Goal: Task Accomplishment & Management: Manage account settings

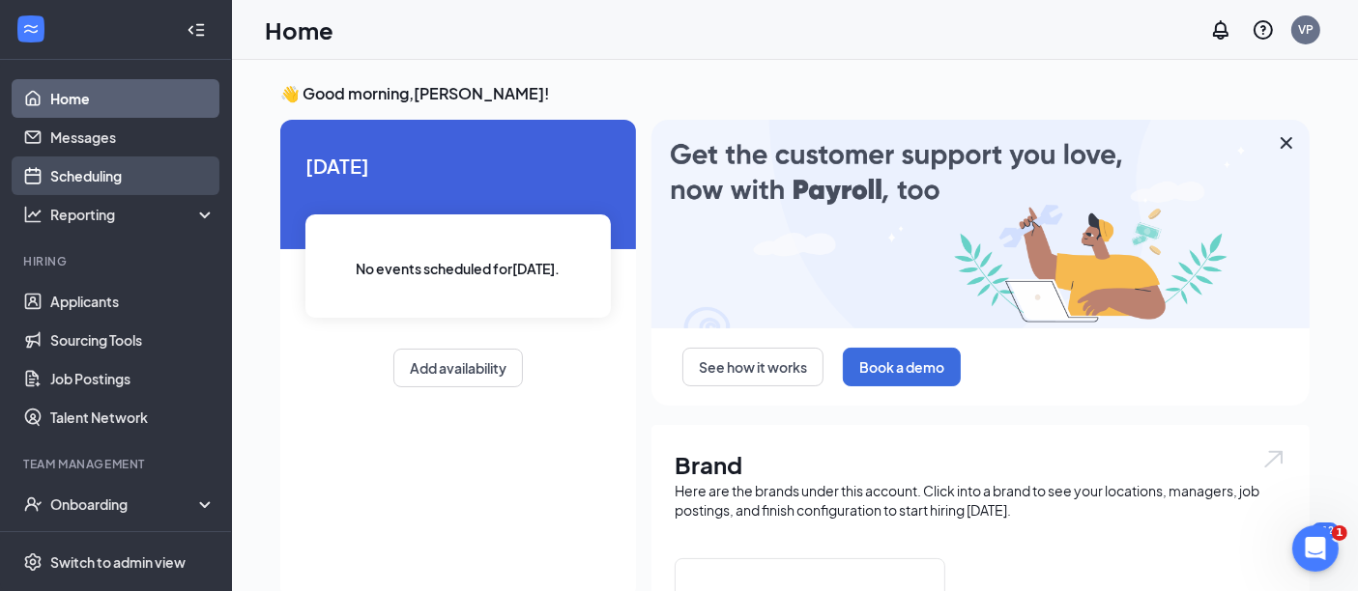
click at [118, 181] on link "Scheduling" at bounding box center [132, 176] width 165 height 39
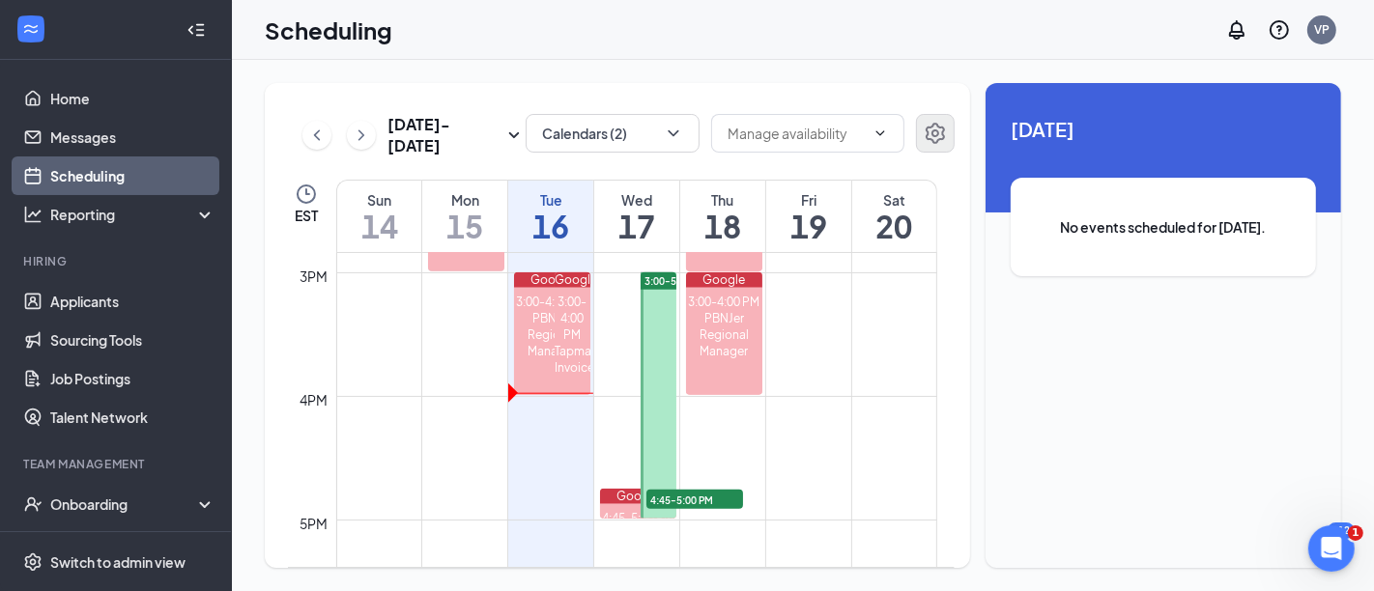
scroll to position [1808, 0]
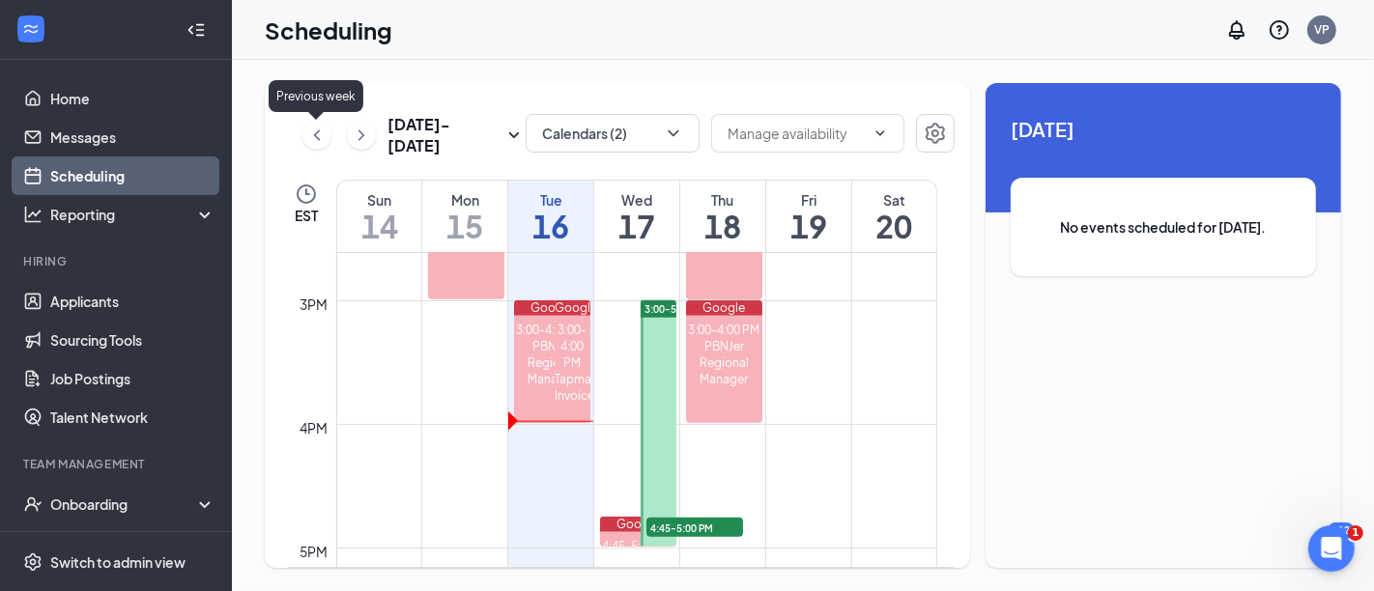
click at [317, 136] on icon "ChevronLeft" at bounding box center [317, 135] width 6 height 11
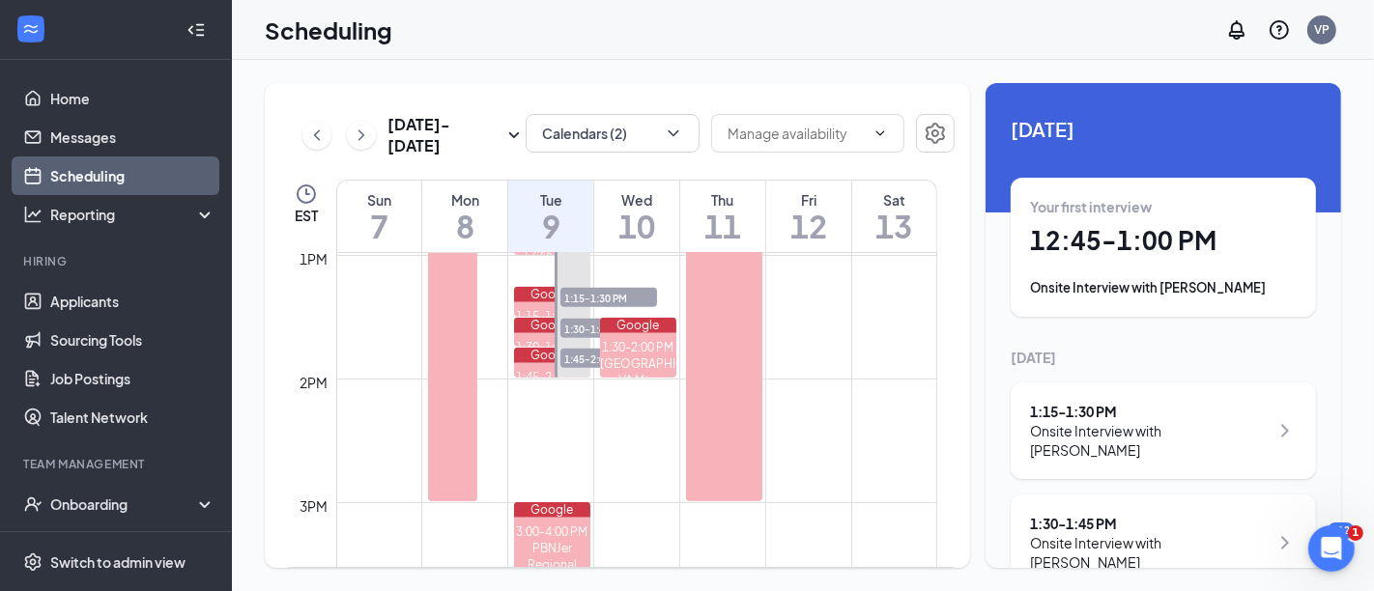
scroll to position [1610, 0]
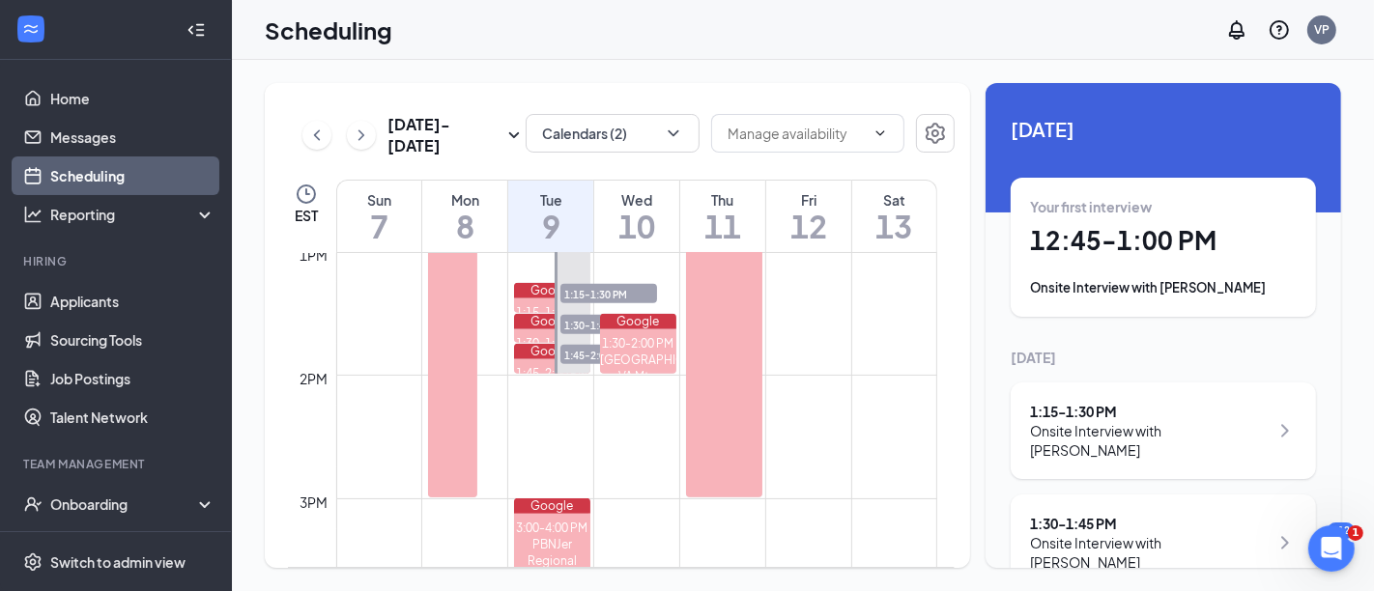
click at [610, 286] on span "1:15-1:30 PM" at bounding box center [609, 293] width 97 height 19
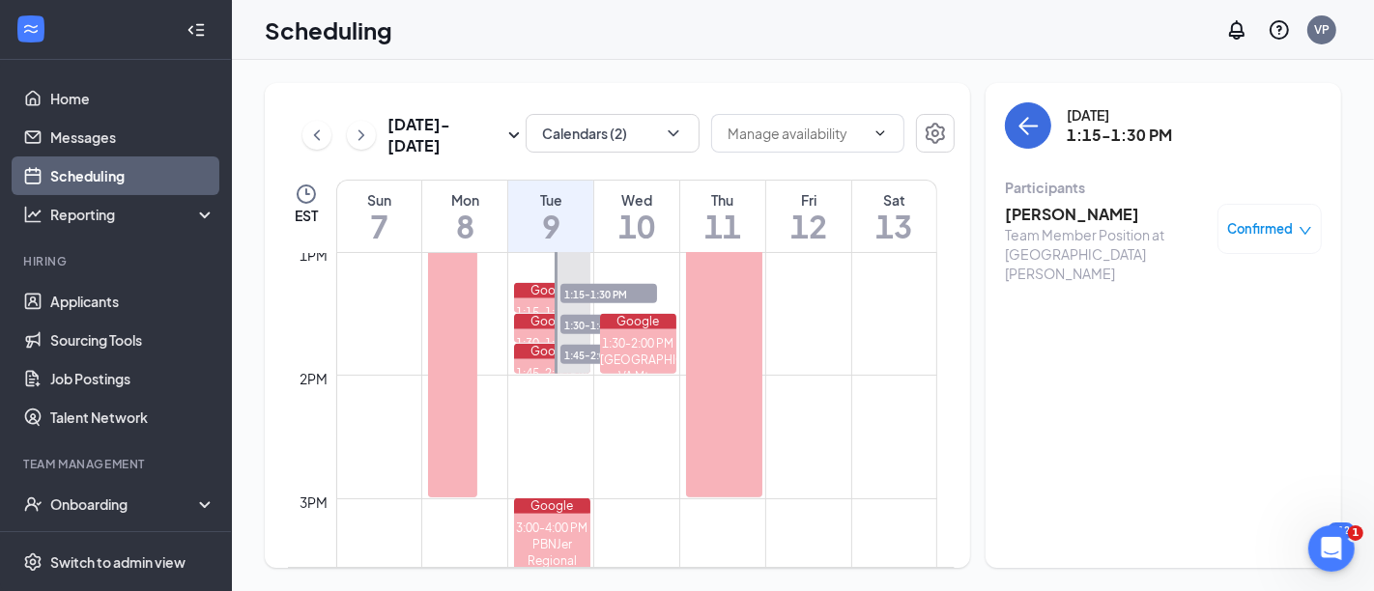
click at [1248, 213] on div "Confirmed" at bounding box center [1270, 229] width 104 height 50
click at [1309, 227] on icon "down" at bounding box center [1306, 231] width 14 height 14
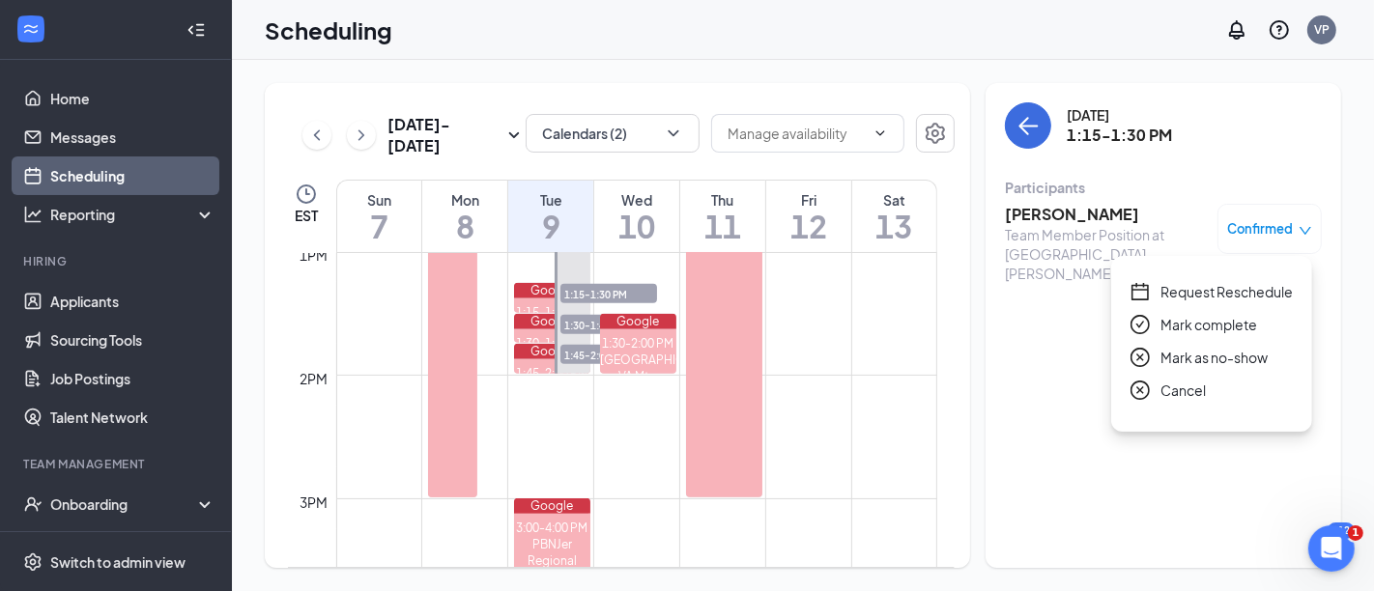
click at [1253, 289] on span "Request Reschedule" at bounding box center [1227, 291] width 132 height 21
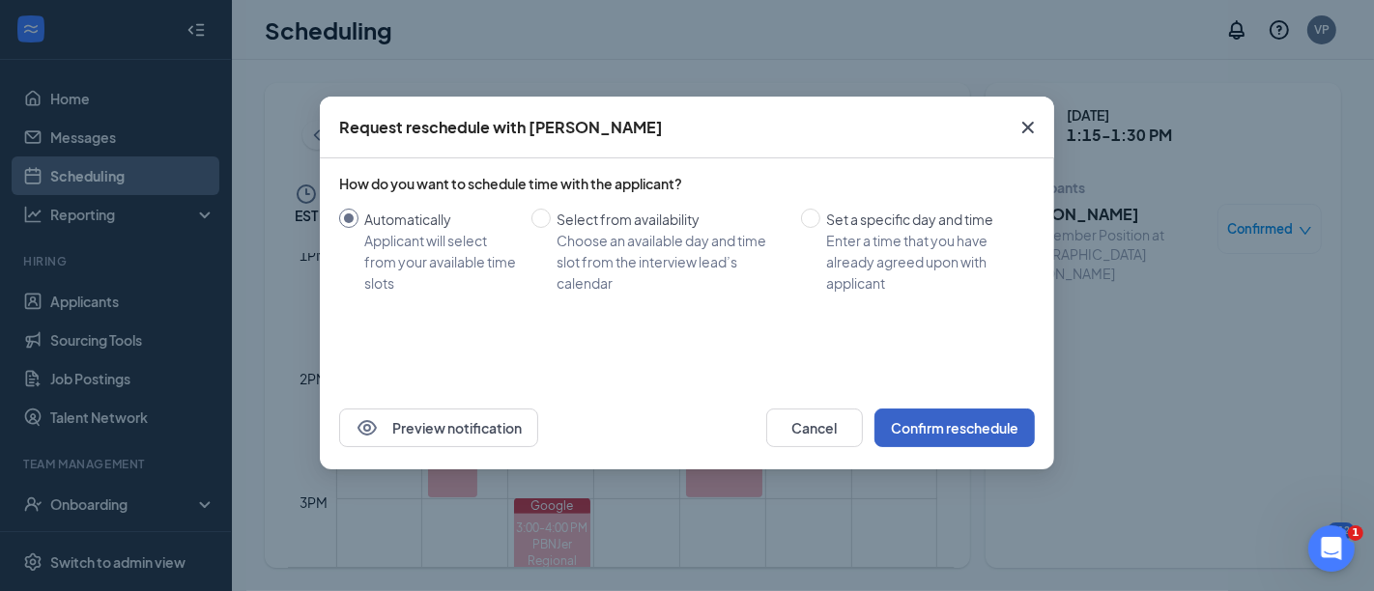
click at [974, 420] on button "Confirm reschedule" at bounding box center [955, 428] width 160 height 39
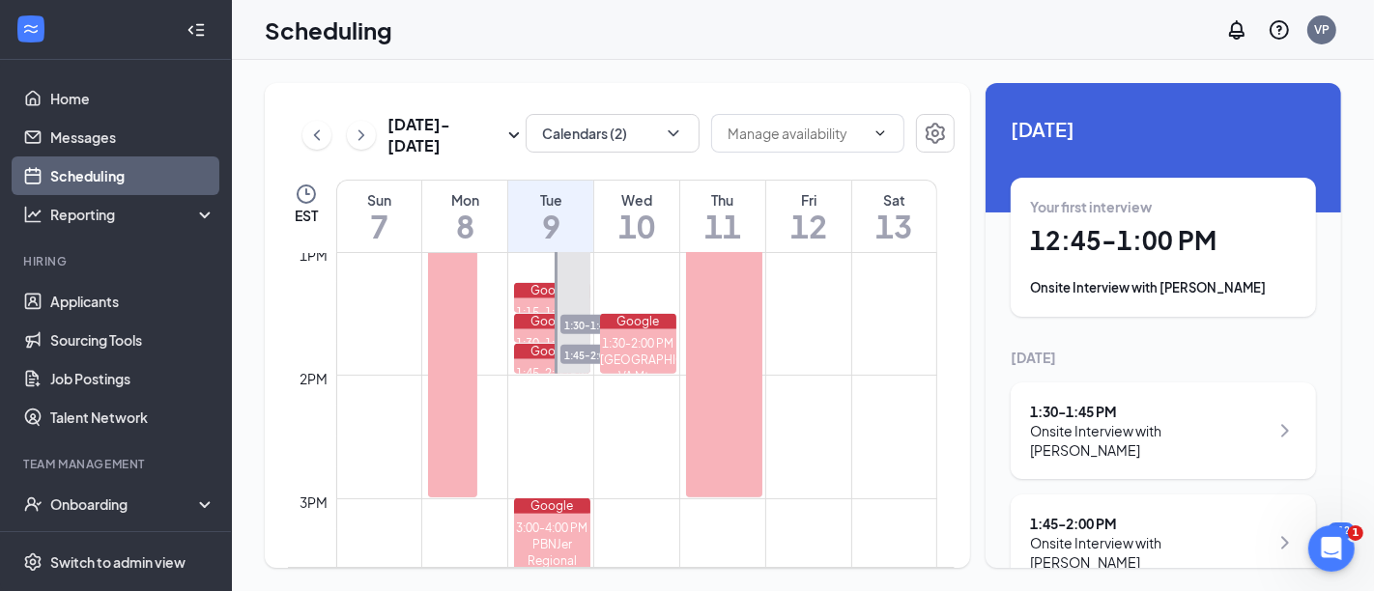
click at [572, 320] on span "1:30-1:45 PM" at bounding box center [609, 324] width 97 height 19
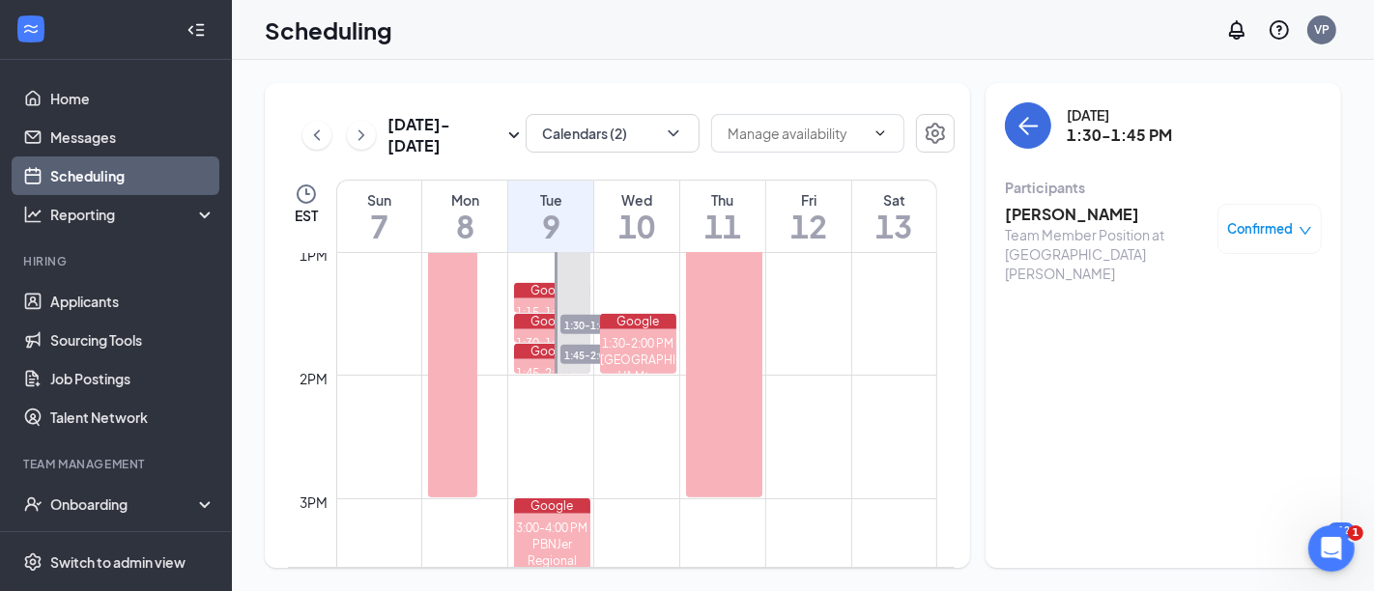
click at [1251, 224] on span "Confirmed" at bounding box center [1261, 228] width 66 height 19
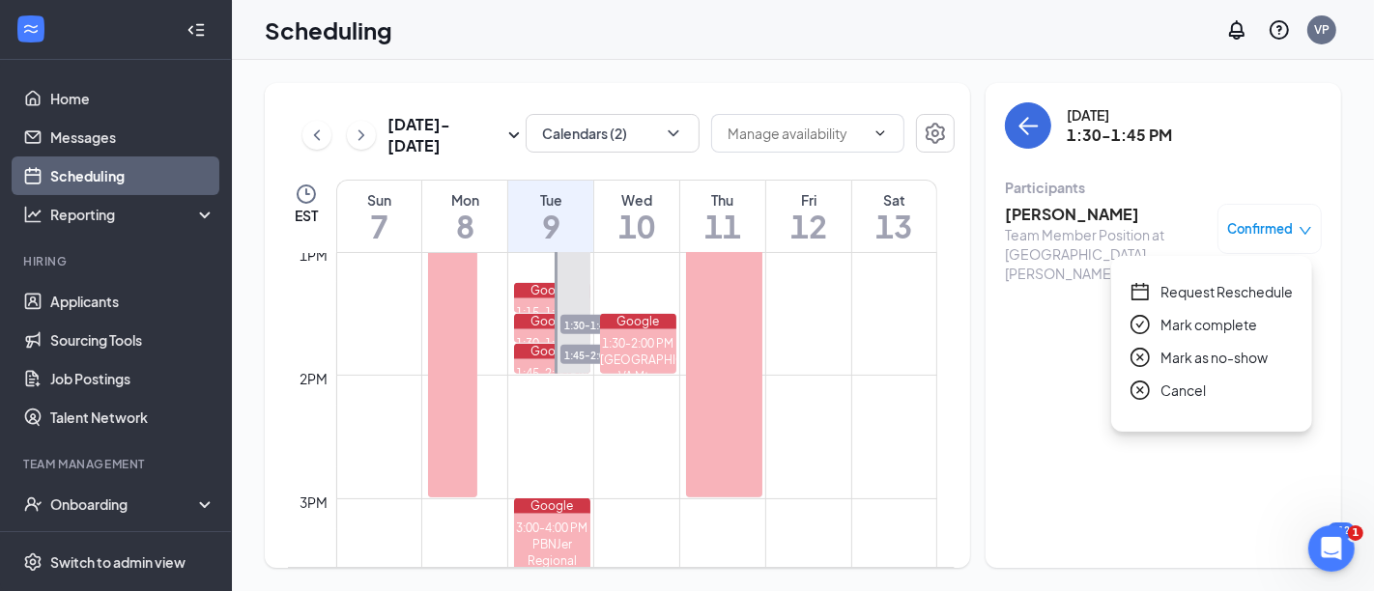
click at [1261, 285] on span "Request Reschedule" at bounding box center [1227, 291] width 132 height 21
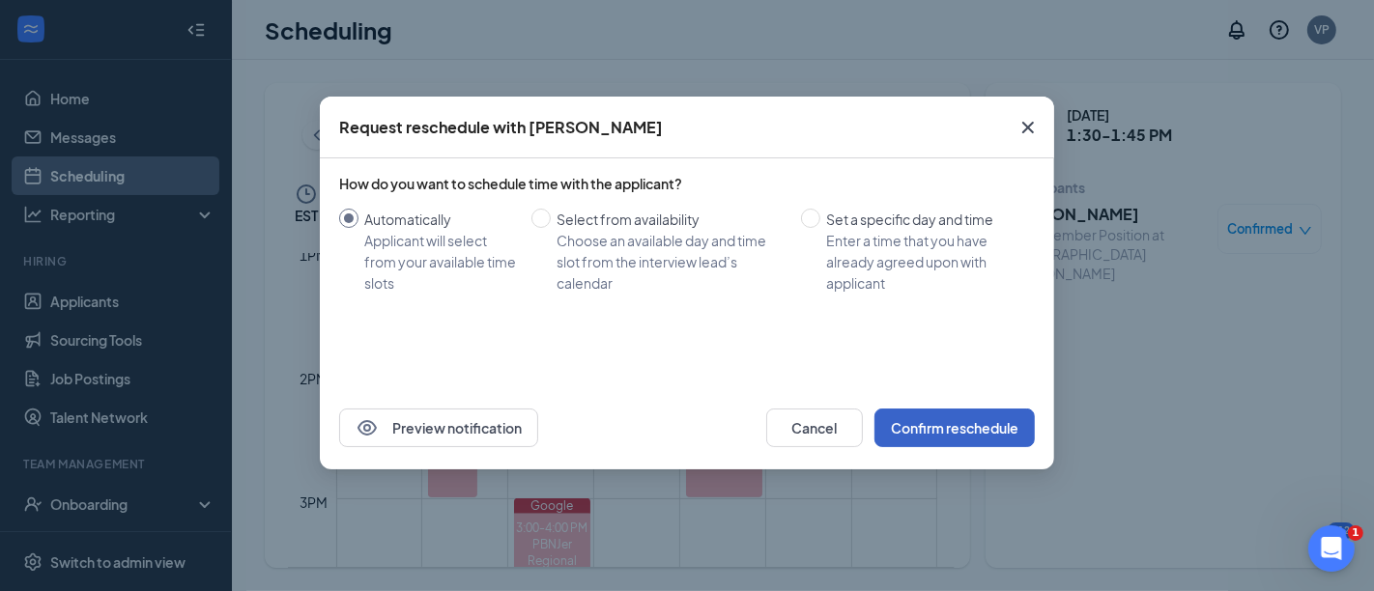
click at [1010, 425] on button "Confirm reschedule" at bounding box center [955, 428] width 160 height 39
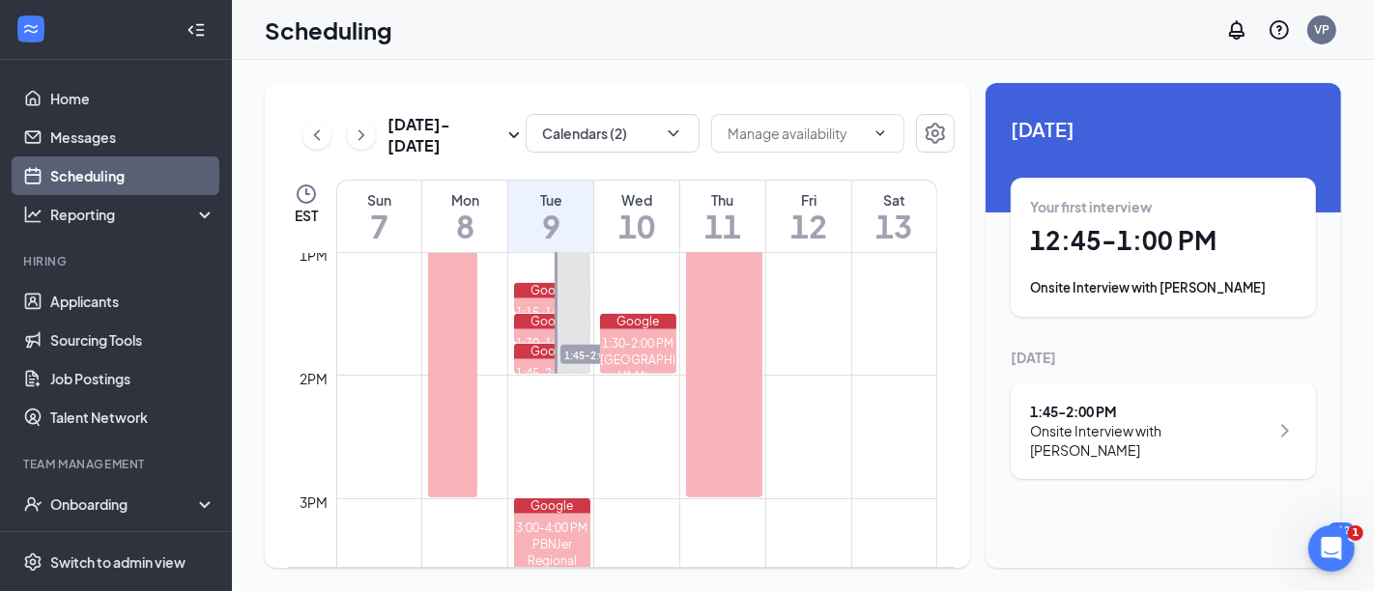
click at [574, 352] on span "1:45-2:00 PM" at bounding box center [609, 354] width 97 height 19
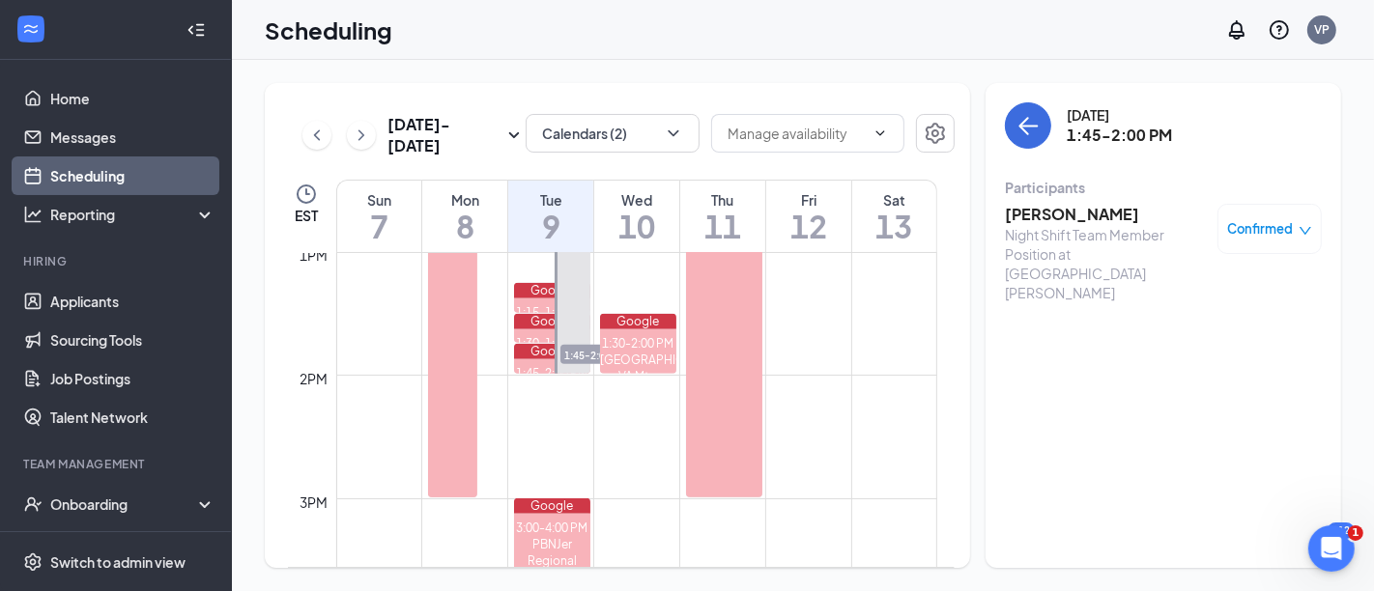
click at [1262, 225] on span "Confirmed" at bounding box center [1261, 228] width 66 height 19
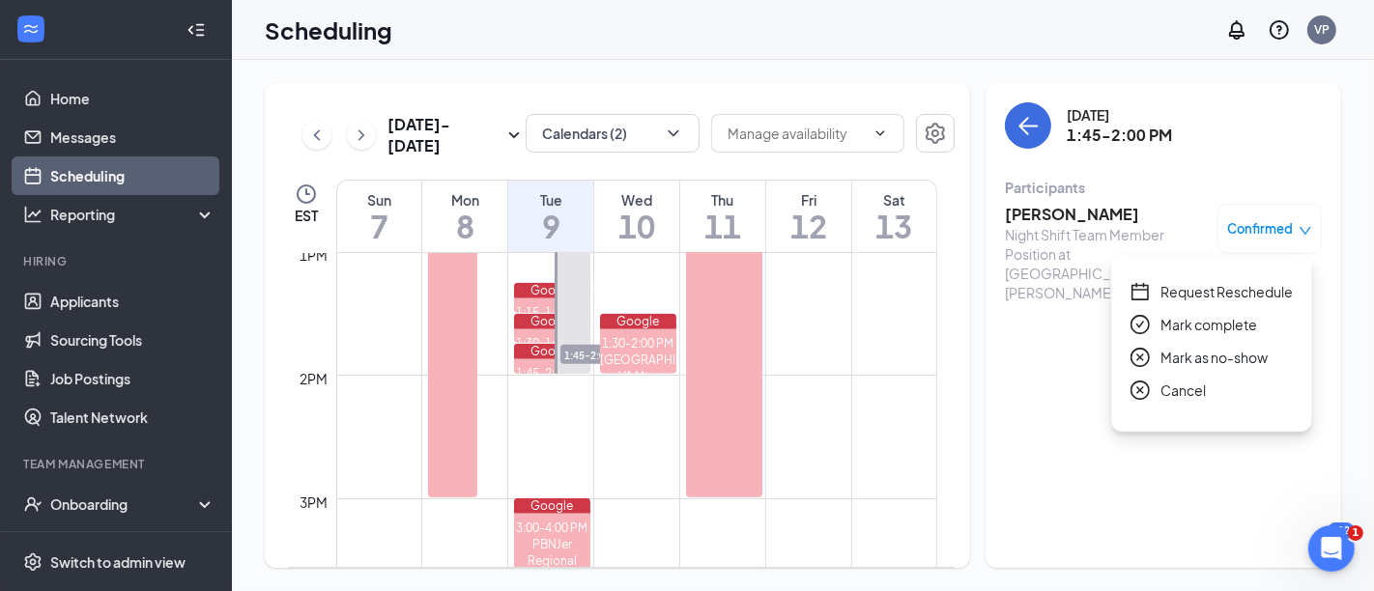
click at [1243, 280] on div "Request Reschedule Mark complete Mark as no-show Cancel" at bounding box center [1211, 344] width 201 height 176
click at [1243, 283] on span "Request Reschedule" at bounding box center [1227, 291] width 132 height 21
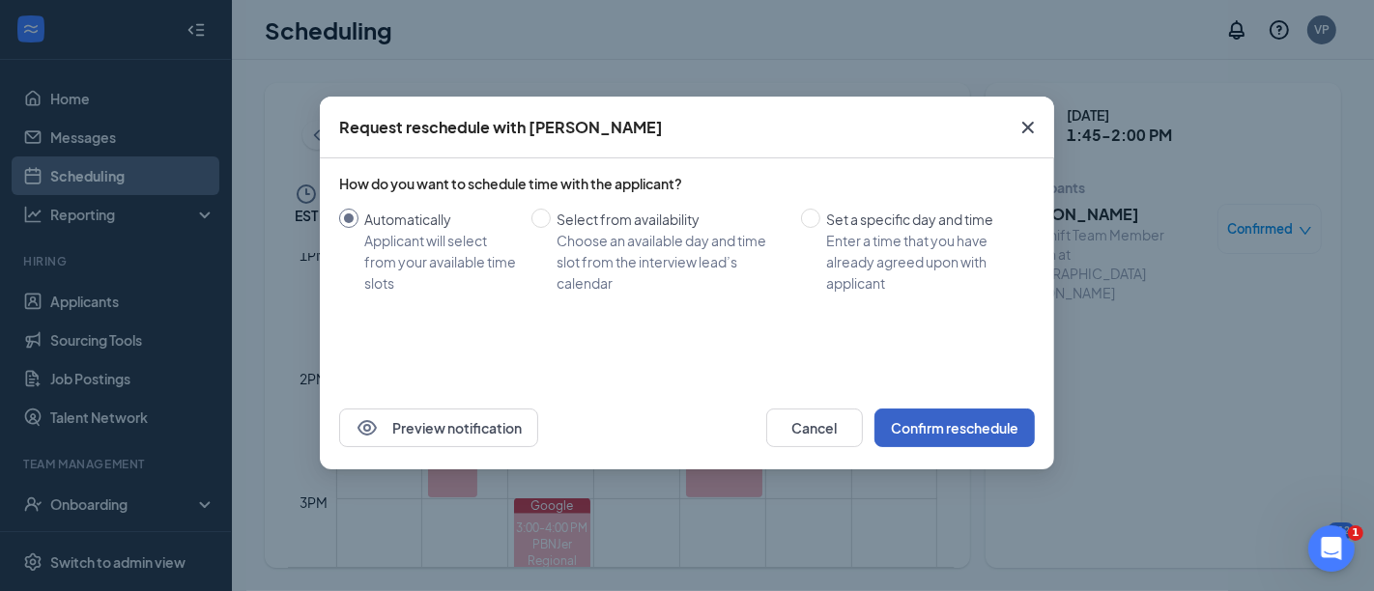
click at [1009, 419] on button "Confirm reschedule" at bounding box center [955, 428] width 160 height 39
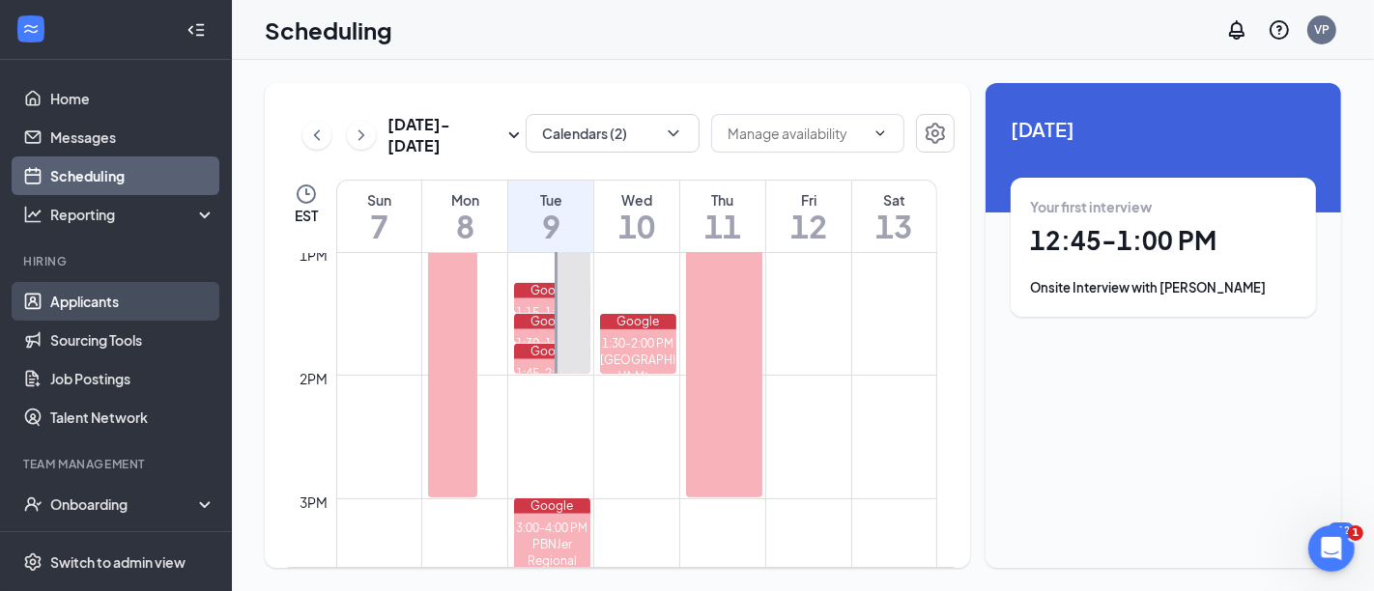
click at [112, 312] on link "Applicants" at bounding box center [132, 301] width 165 height 39
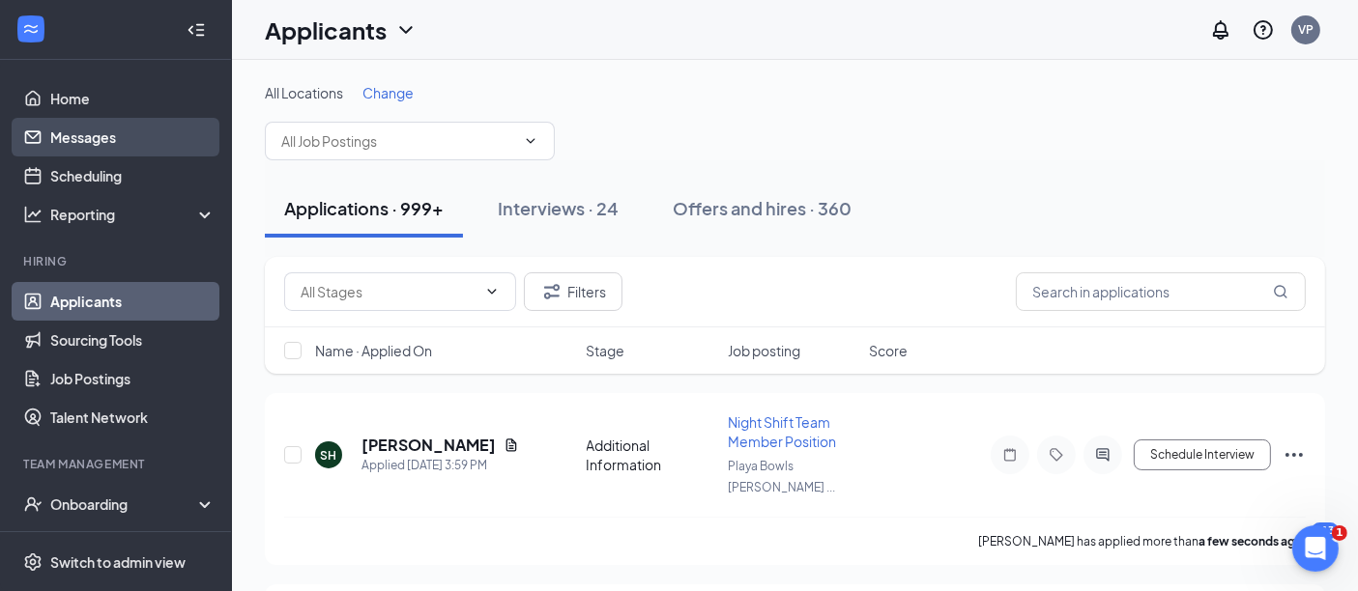
click at [122, 130] on link "Messages" at bounding box center [132, 137] width 165 height 39
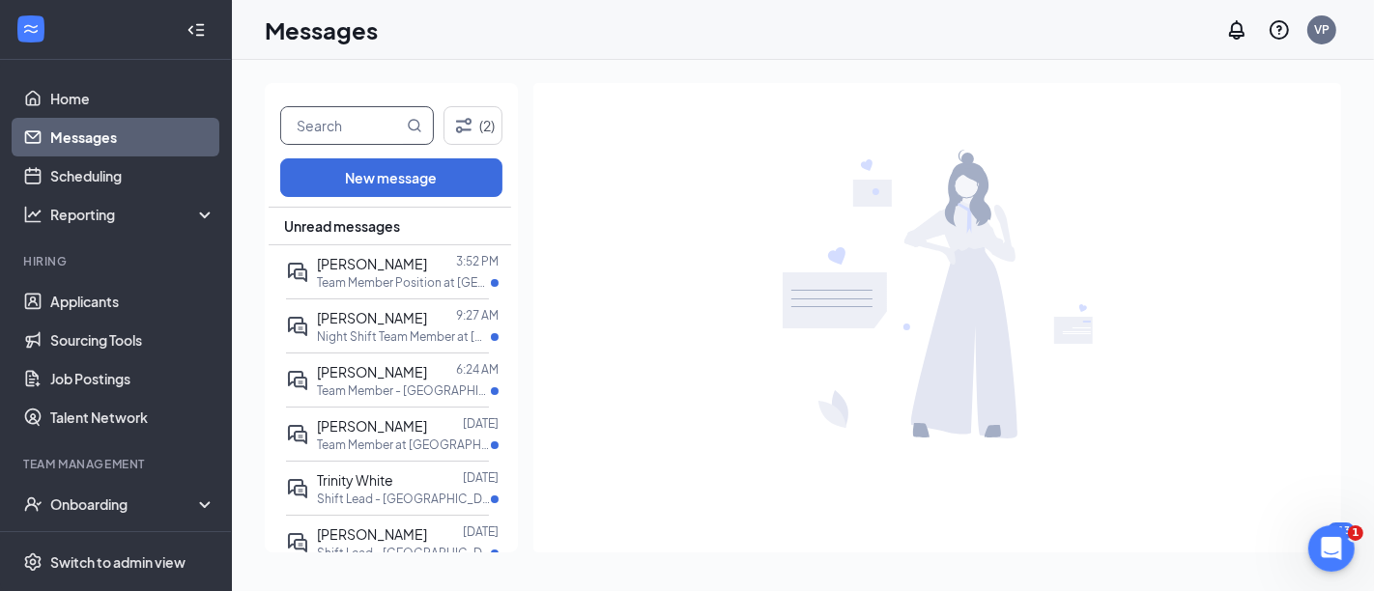
click at [348, 112] on input "text" at bounding box center [342, 125] width 122 height 37
type input "[PERSON_NAME]"
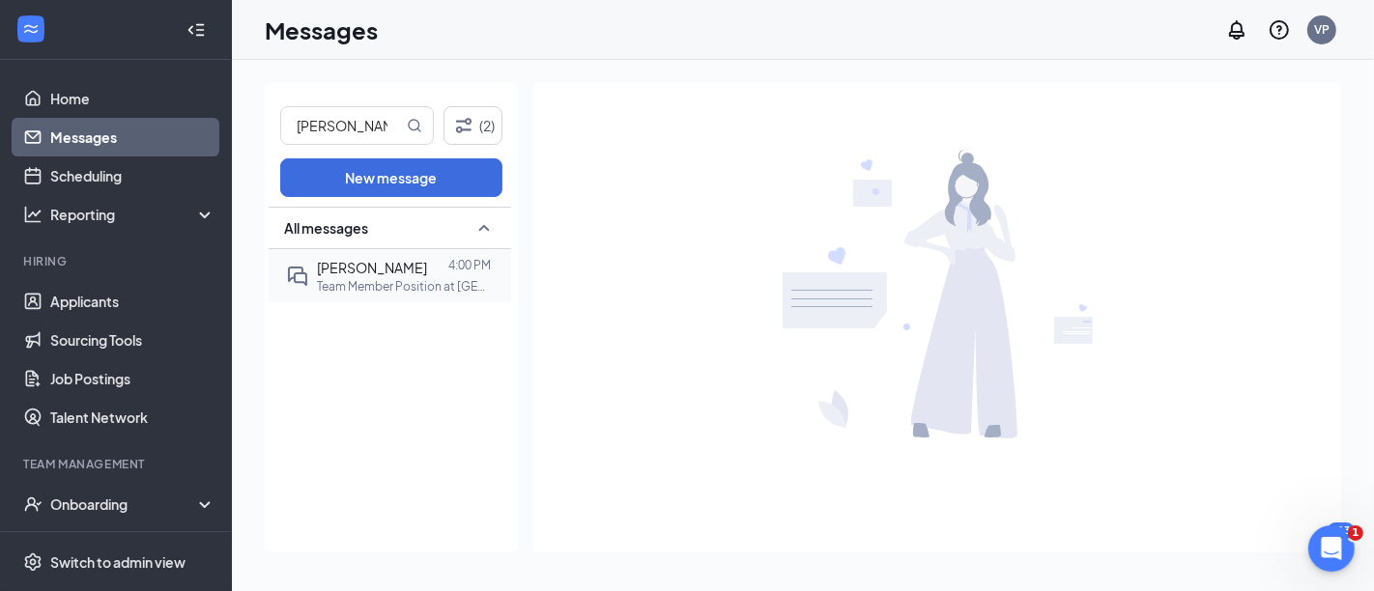
click at [427, 267] on div at bounding box center [437, 267] width 21 height 21
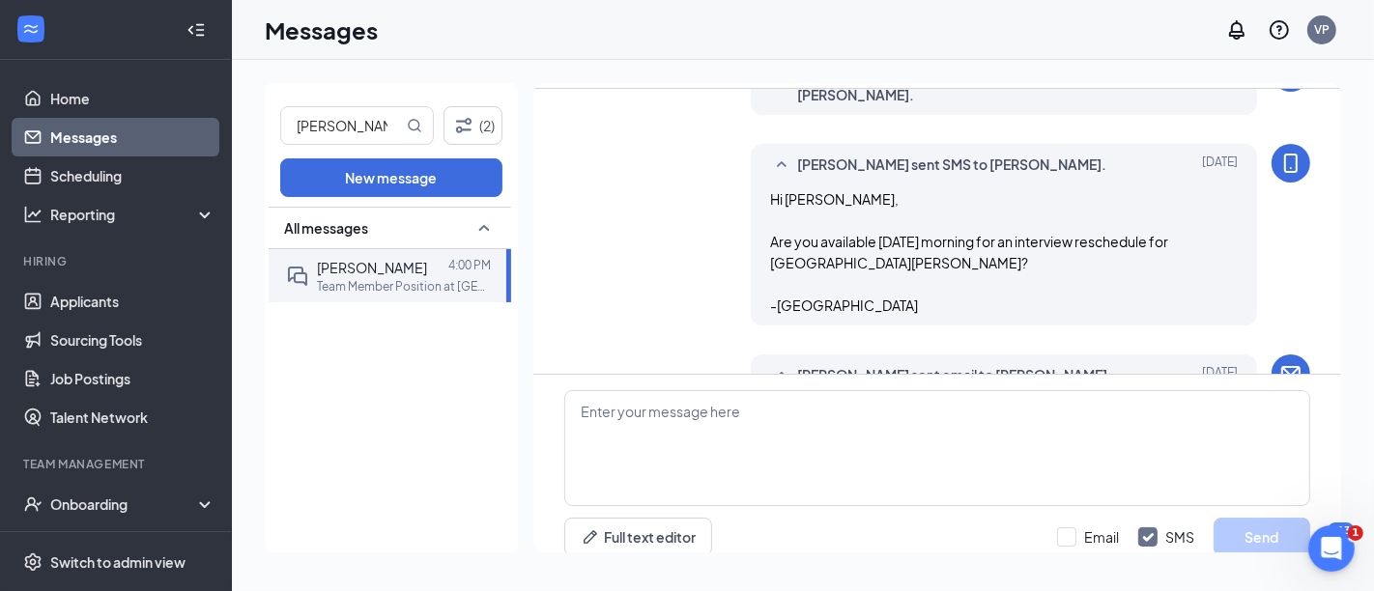
scroll to position [113, 0]
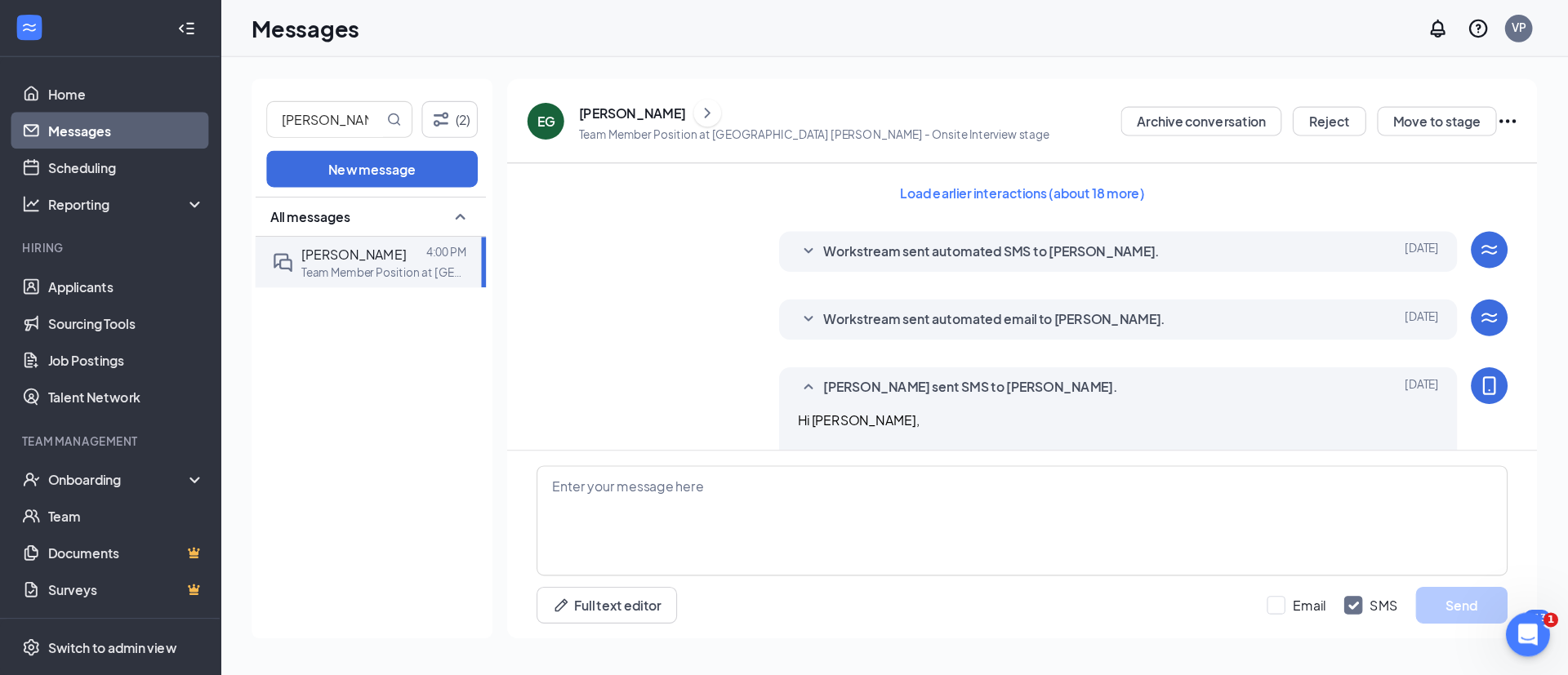
scroll to position [0, 0]
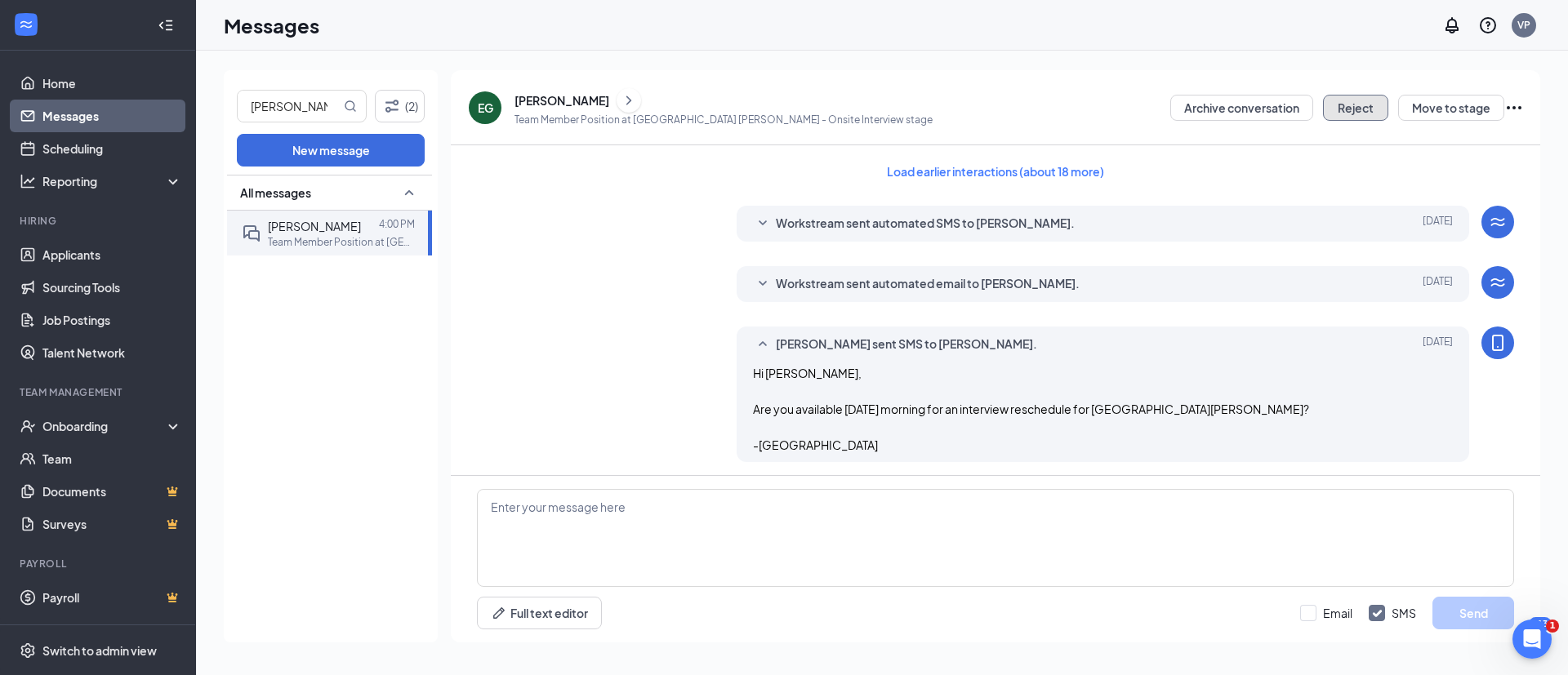
click at [1160, 102] on button "Reject" at bounding box center [1355, 107] width 65 height 26
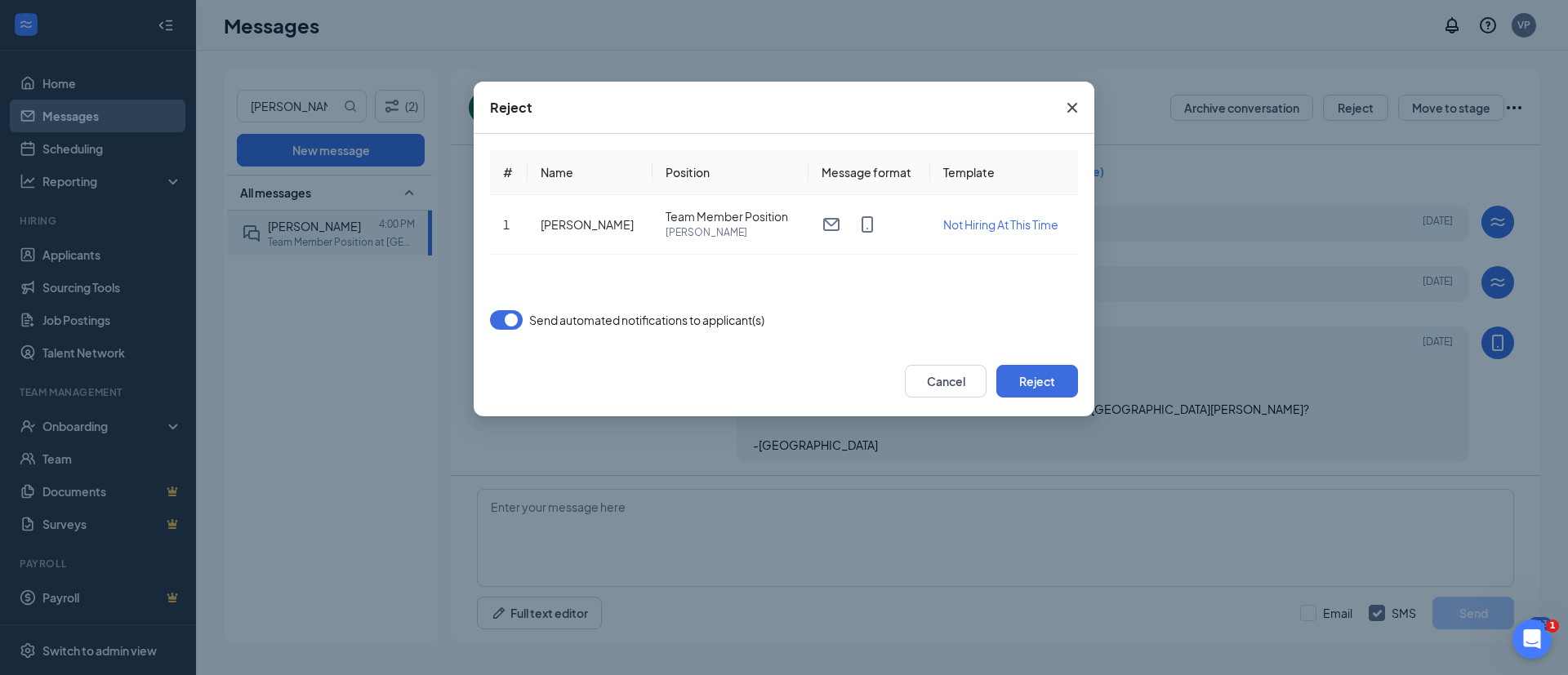
click at [510, 315] on button "button" at bounding box center [506, 319] width 33 height 19
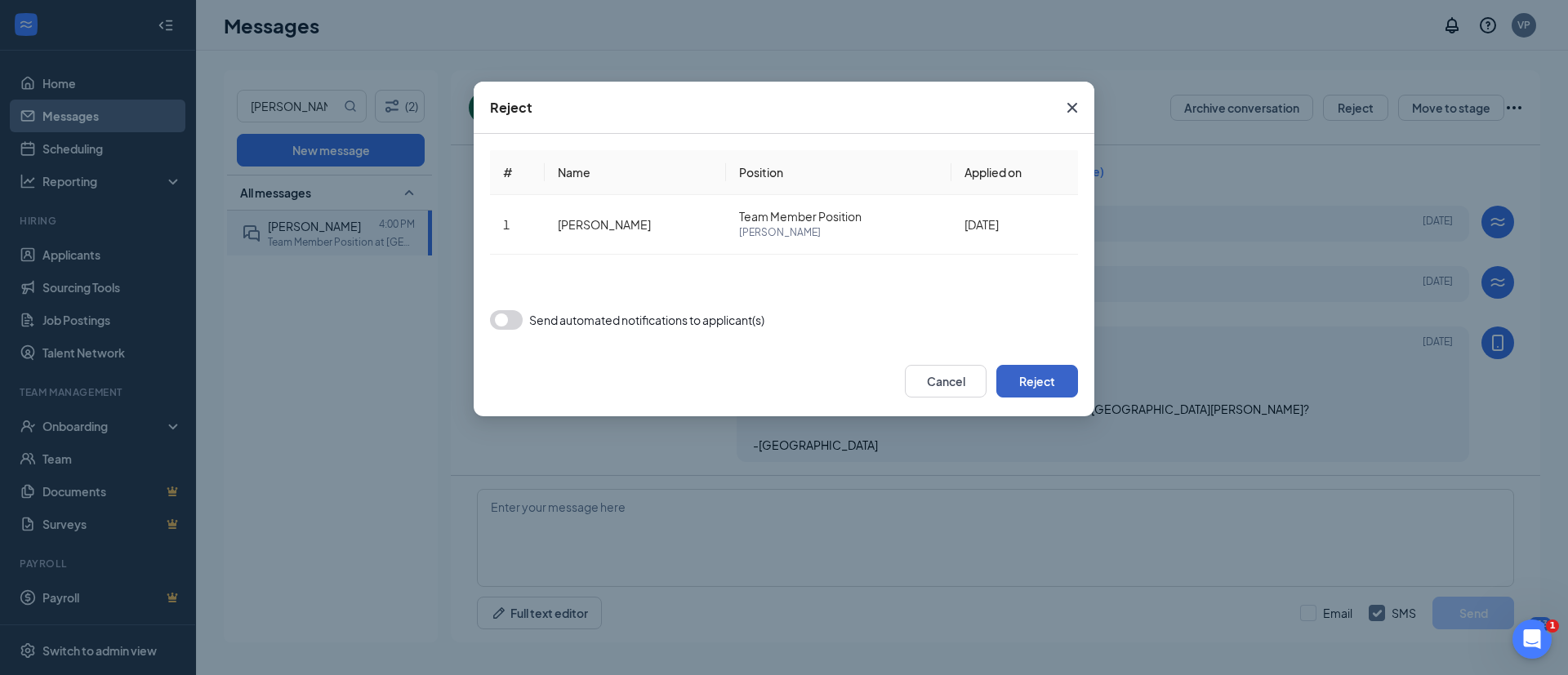
click at [1046, 382] on button "Reject" at bounding box center [1037, 381] width 82 height 33
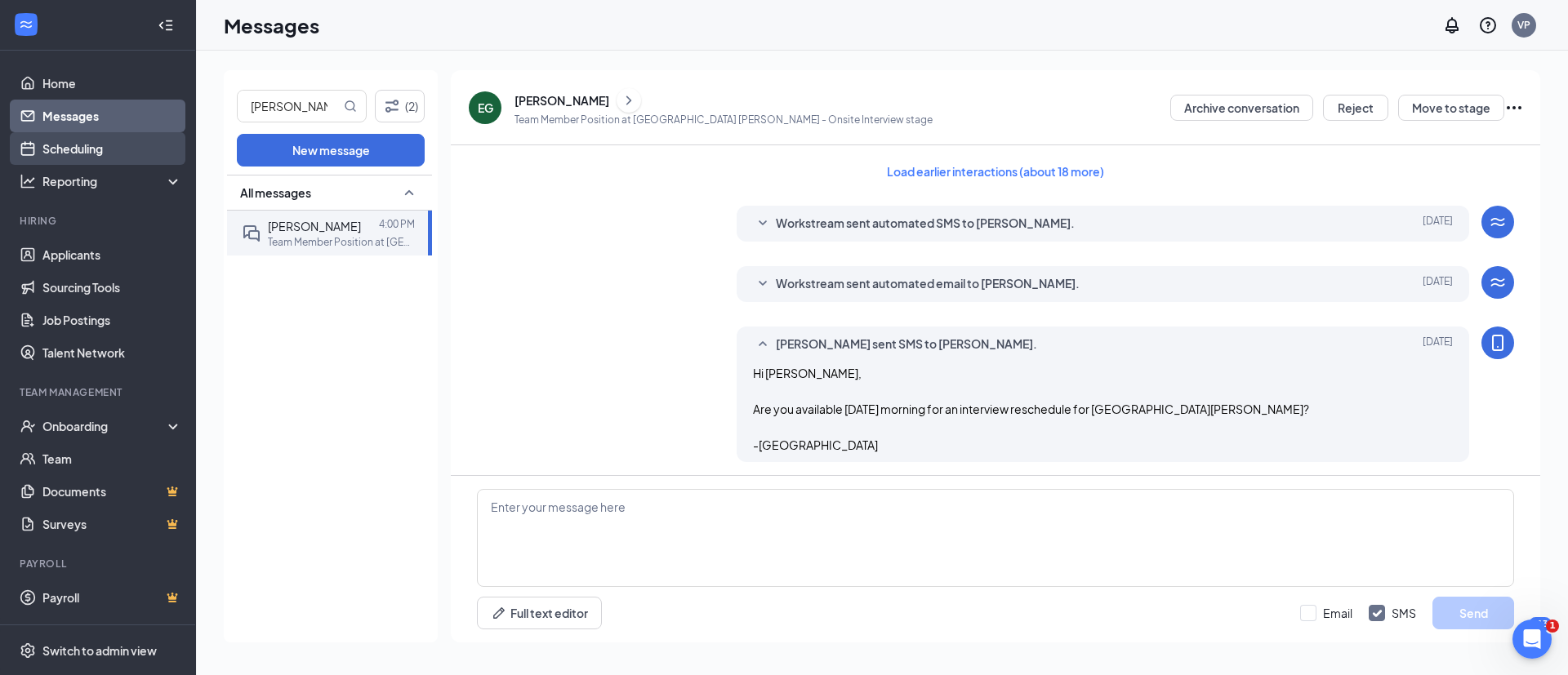
click at [112, 153] on link "Scheduling" at bounding box center [112, 149] width 139 height 33
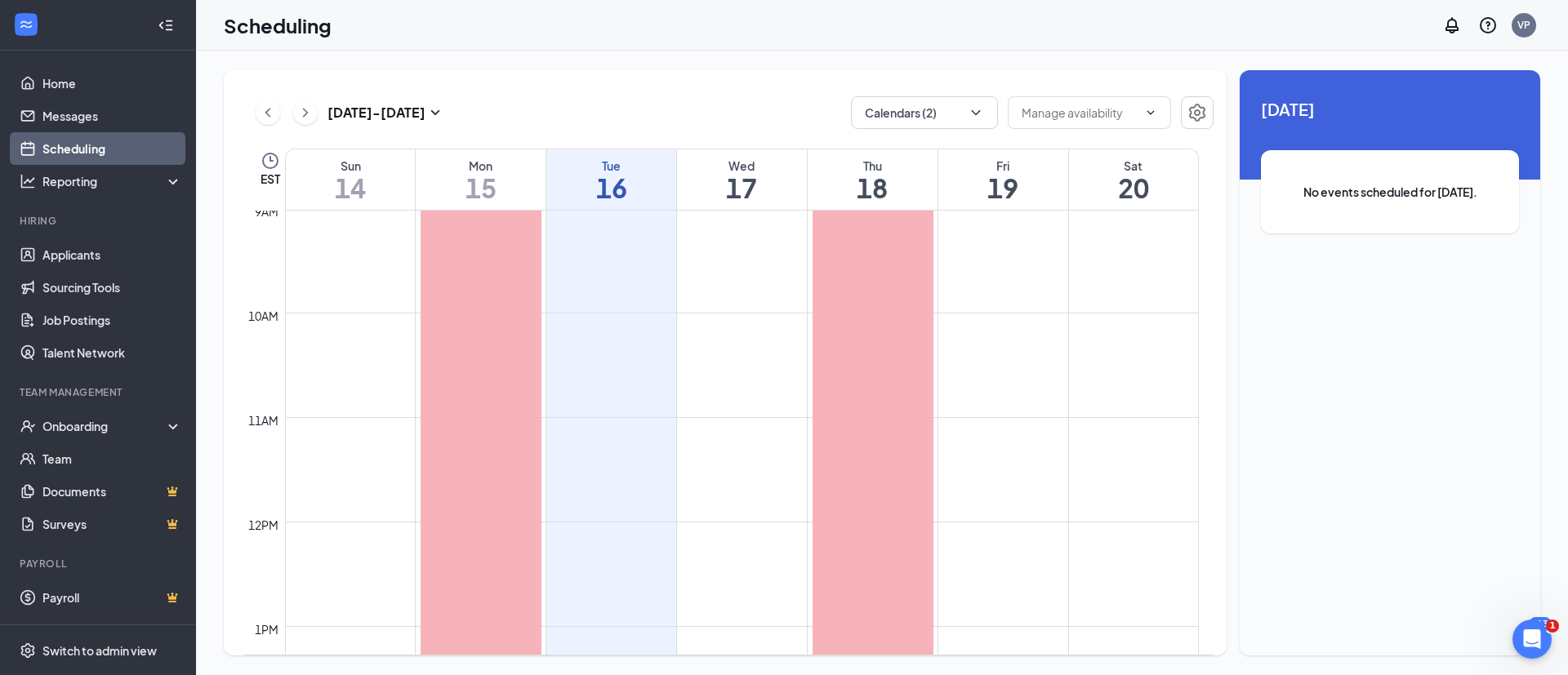
scroll to position [840, 0]
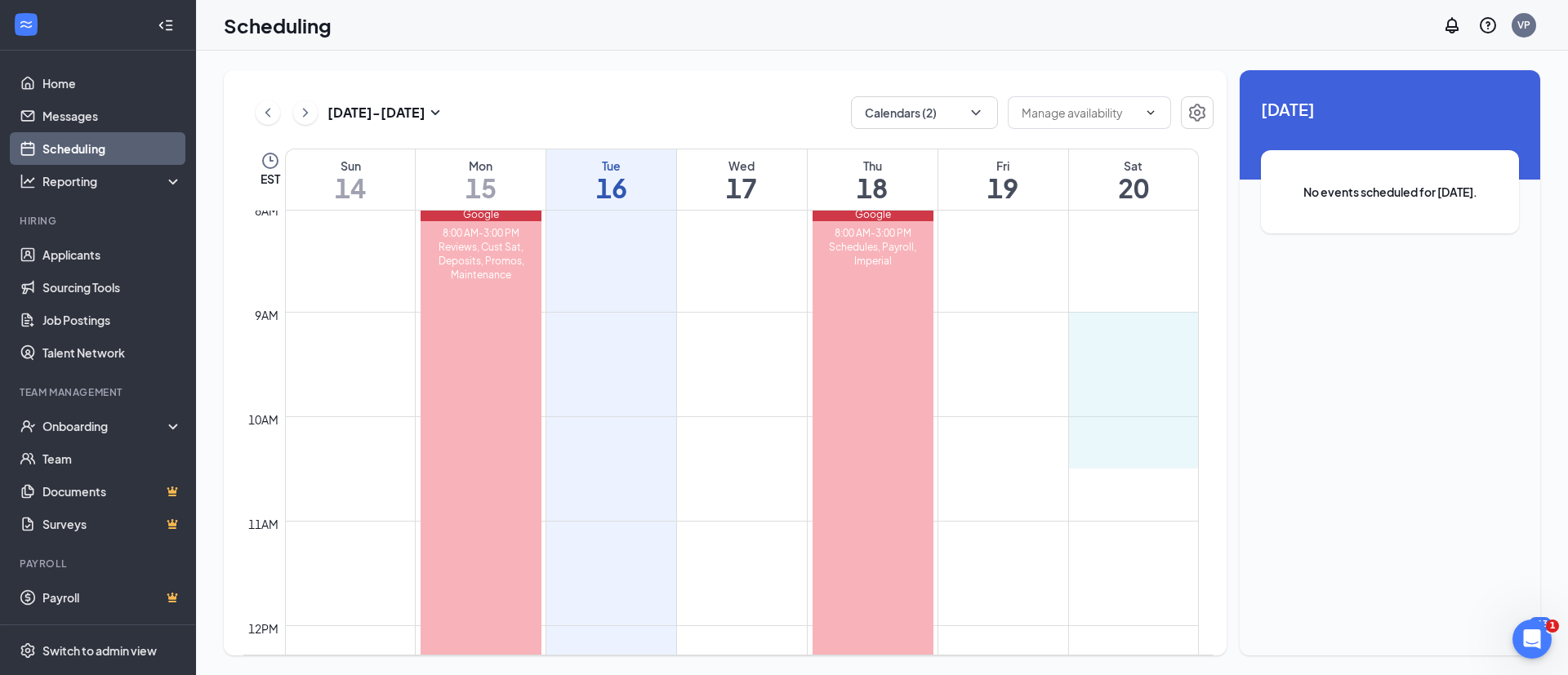
drag, startPoint x: 1128, startPoint y: 319, endPoint x: 1134, endPoint y: 443, distance: 124.1
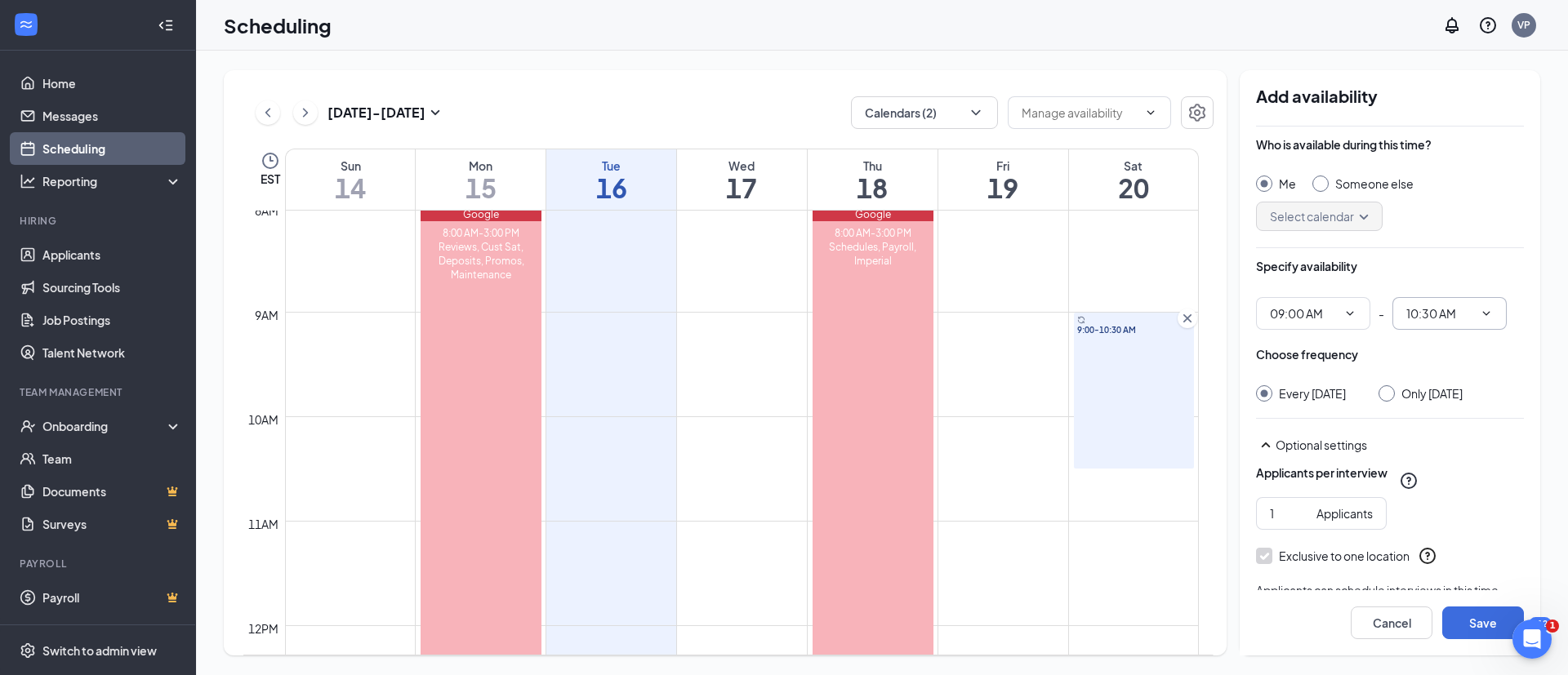
click at [1160, 302] on span "10:30 AM" at bounding box center [1449, 313] width 114 height 33
click at [1160, 315] on span "10:30 AM" at bounding box center [1449, 313] width 114 height 33
click at [1160, 329] on span "10:30 AM" at bounding box center [1449, 313] width 114 height 33
click at [1160, 313] on icon "Cross" at bounding box center [1187, 318] width 16 height 16
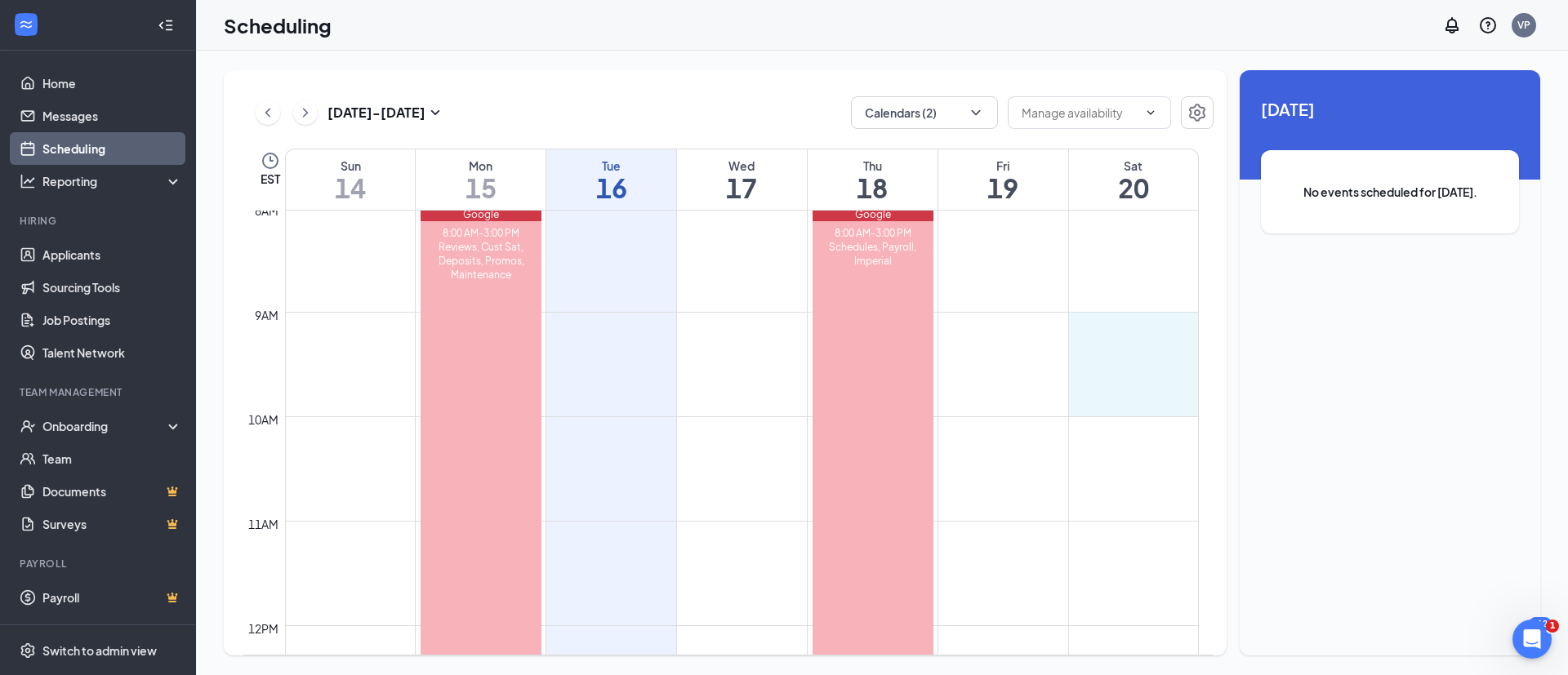
drag, startPoint x: 1152, startPoint y: 324, endPoint x: 1137, endPoint y: 407, distance: 84.3
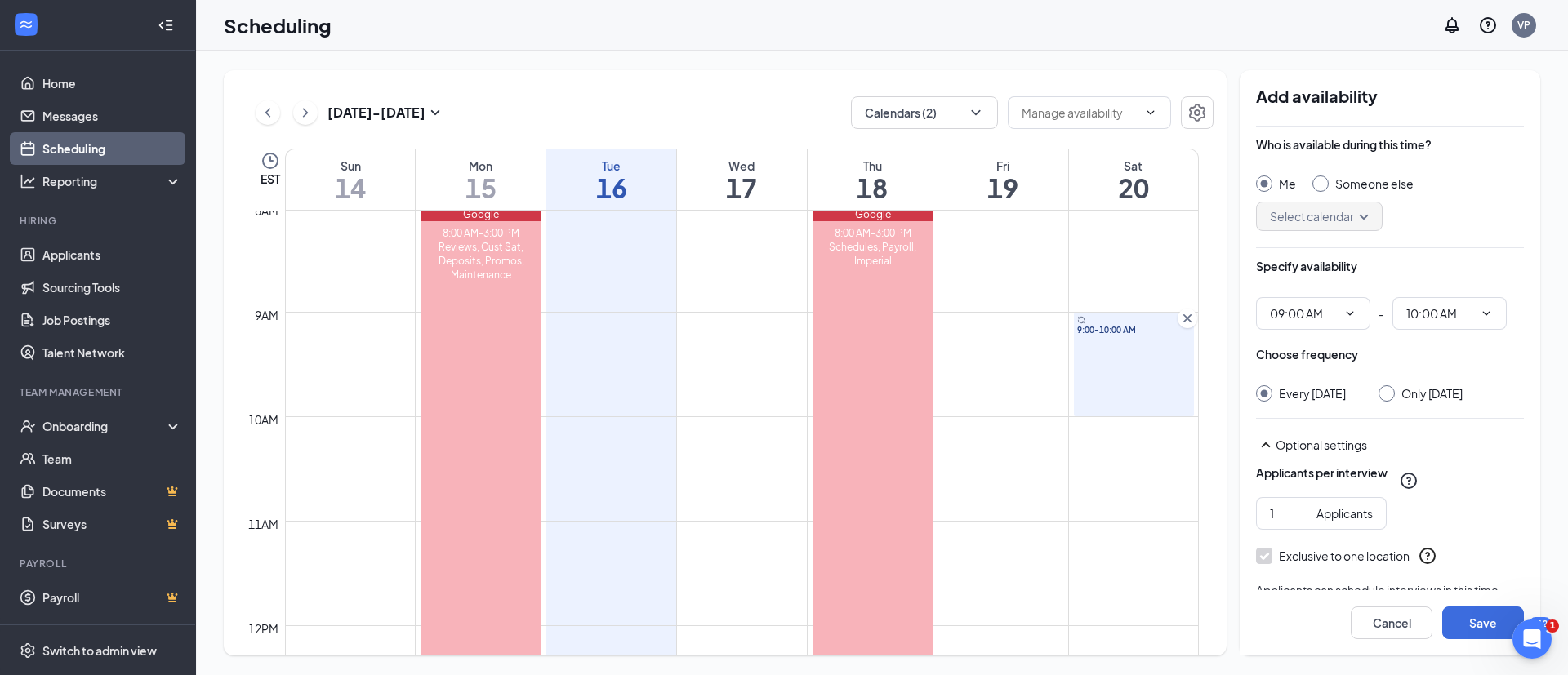
click at [1160, 401] on div "Only [DATE]" at bounding box center [1420, 393] width 84 height 16
click at [1160, 393] on div at bounding box center [1386, 393] width 16 height 16
click at [1160, 394] on div "Only [DATE]" at bounding box center [1420, 393] width 84 height 16
click at [1160, 387] on input "Only [DATE]" at bounding box center [1384, 391] width 12 height 12
radio input "true"
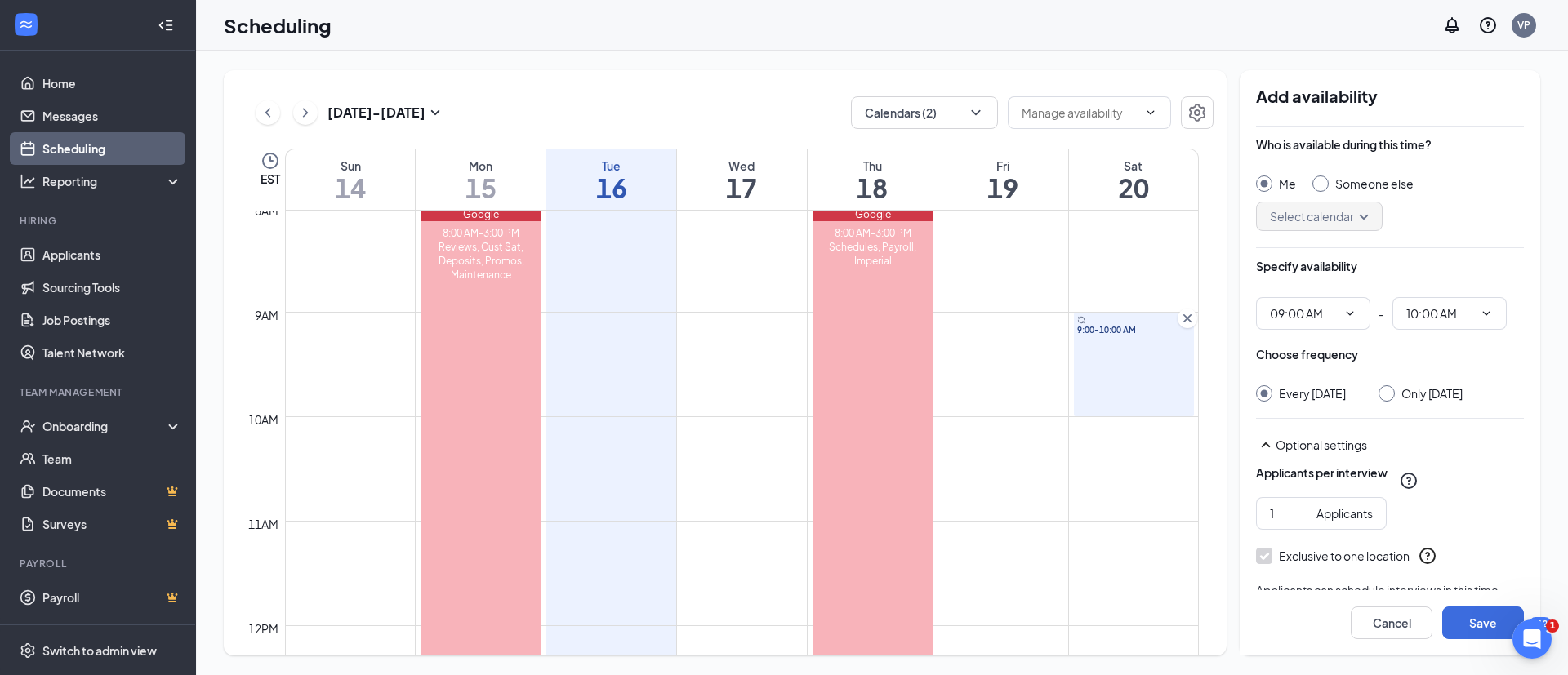
radio input "false"
click at [1160, 499] on button "Save" at bounding box center [1483, 623] width 82 height 33
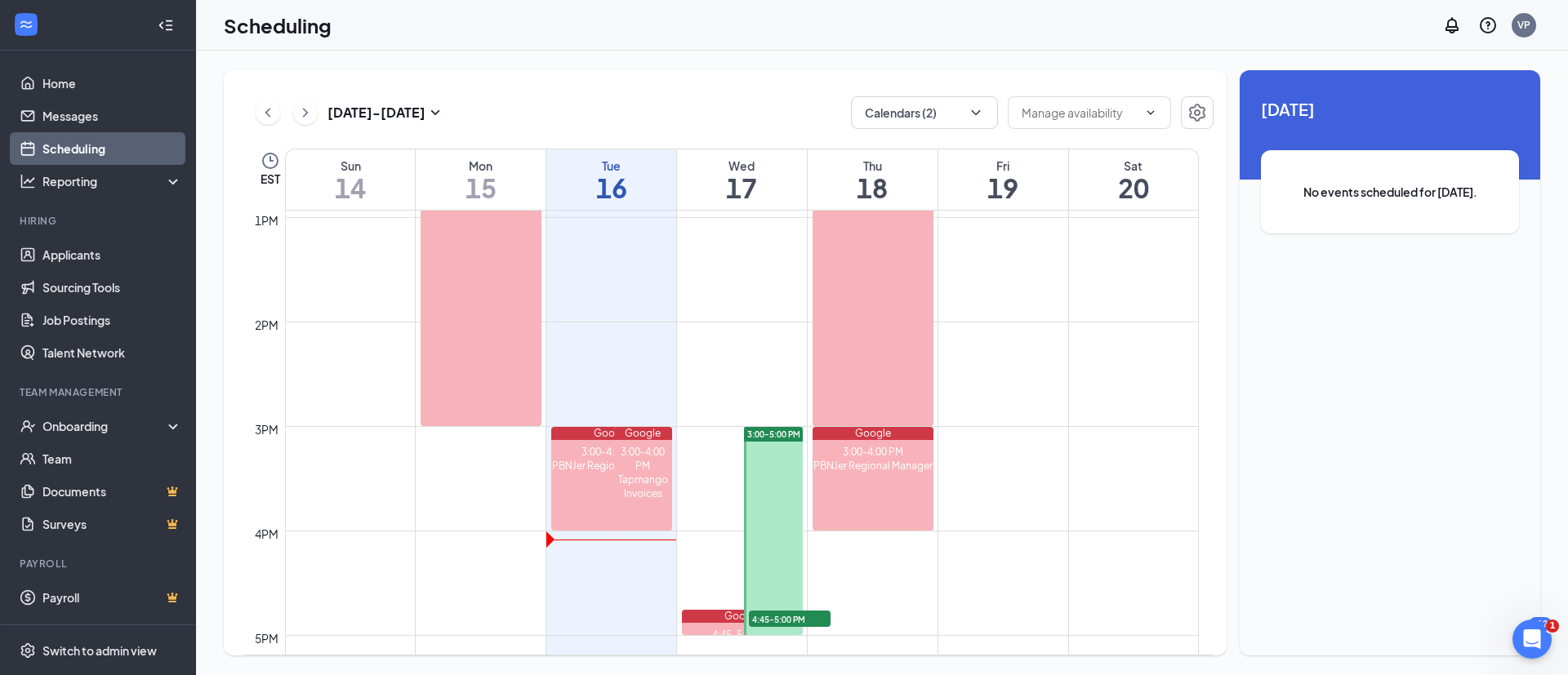
scroll to position [1329, 0]
